Goal: Browse casually

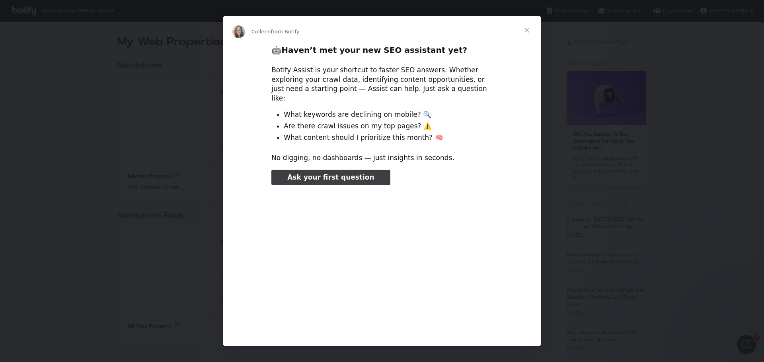
type input "3296666"
click at [526, 31] on span "Close" at bounding box center [526, 30] width 29 height 29
